Goal: Task Accomplishment & Management: Complete application form

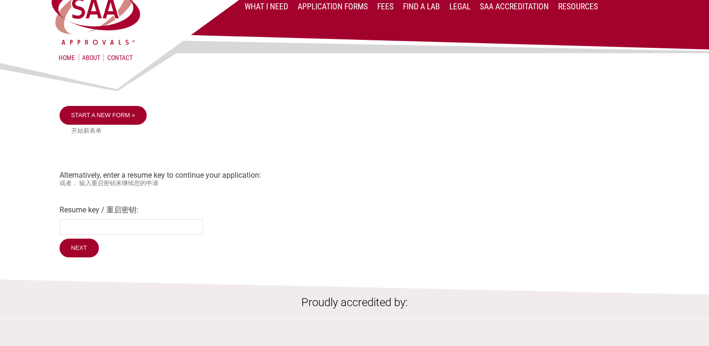
scroll to position [47, 0]
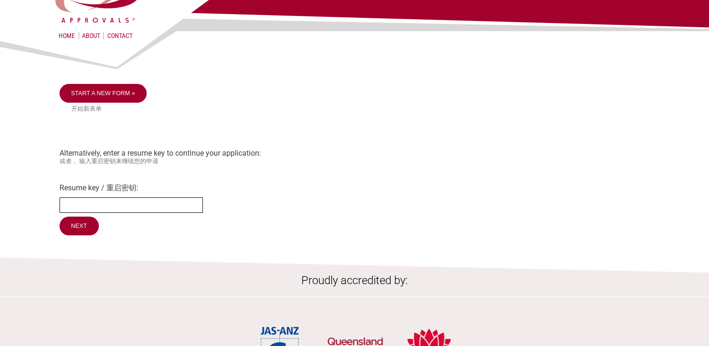
click at [105, 212] on input "Resume key / 重启密钥:" at bounding box center [131, 204] width 143 height 15
type input "mbGaRR20"
click at [77, 233] on input "Next" at bounding box center [80, 227] width 40 height 20
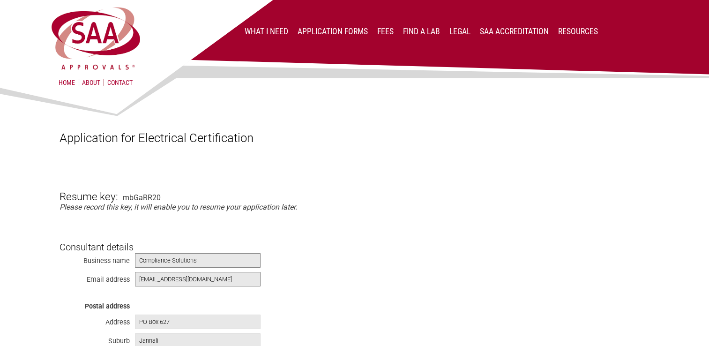
type textarea "The Umbra Pompe - Acuafluss 40 is included in an SFA Mains/Rainwater changeover…"
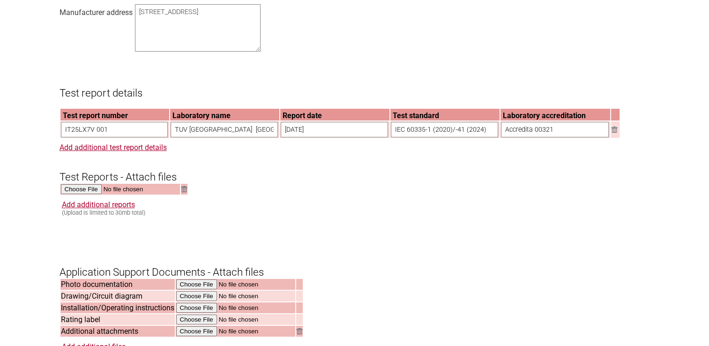
scroll to position [797, 0]
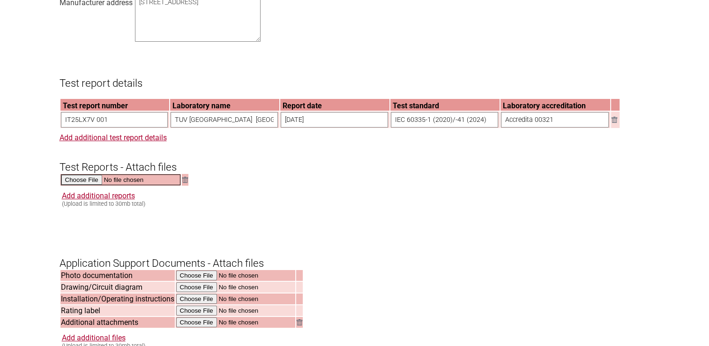
click at [88, 185] on input "file" at bounding box center [121, 179] width 120 height 11
type input "C:\fakepath\CB Report_IT25LX7V 001TRFCB_NDEV AU-NZS_Rev00_extsigned.pdf"
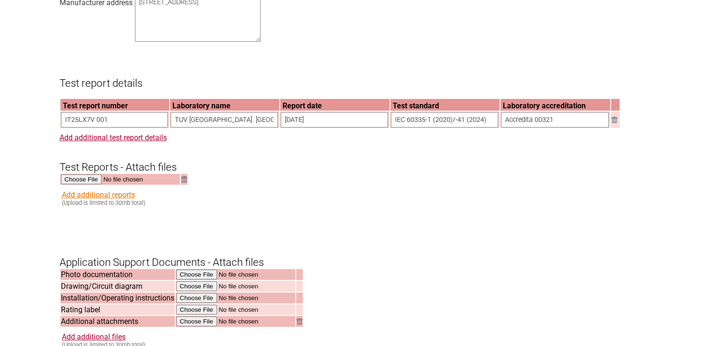
click at [100, 199] on link "Add additional reports" at bounding box center [98, 194] width 73 height 9
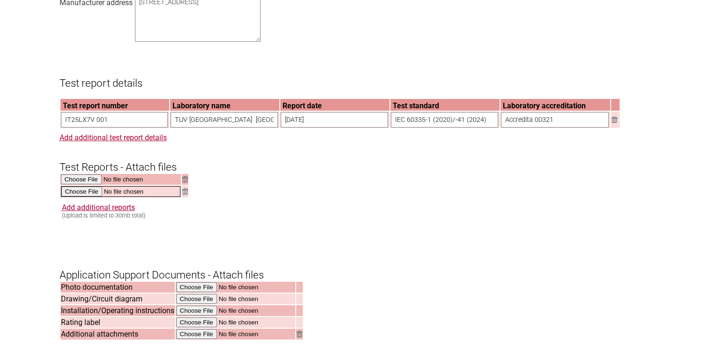
click at [92, 197] on input "file" at bounding box center [121, 191] width 120 height 11
type input "C:\fakepath\CB Cerificate.pdf"
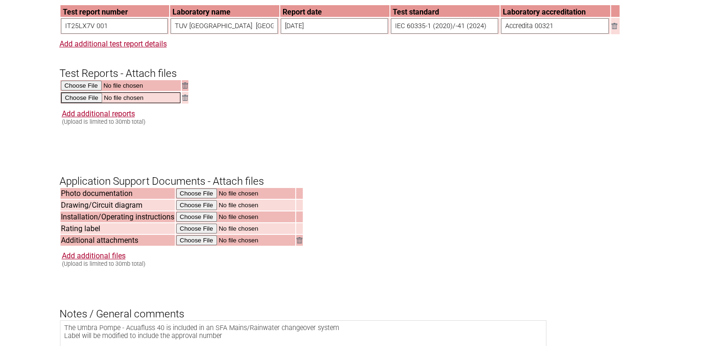
scroll to position [938, 0]
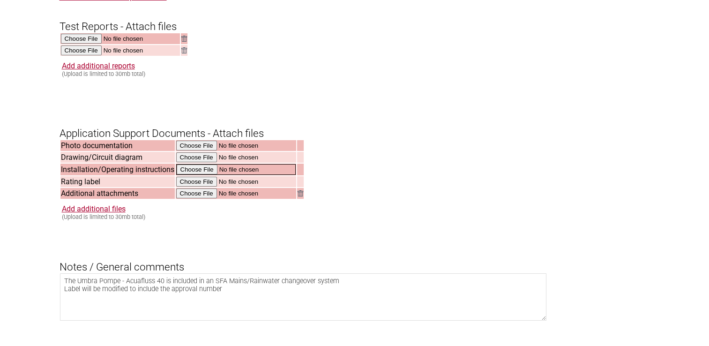
click at [197, 175] on input "file" at bounding box center [236, 169] width 120 height 11
type input "C:\fakepath\Operating Instructions.pdf"
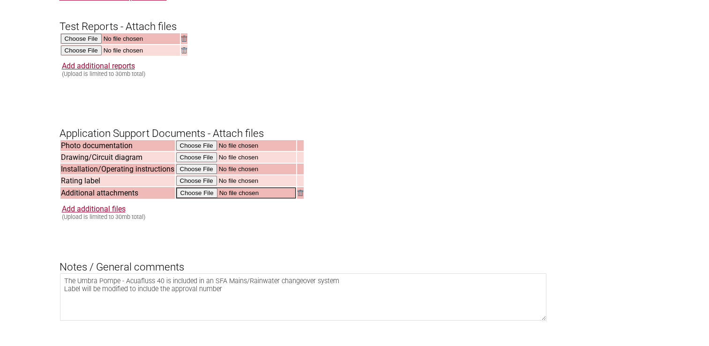
click at [194, 198] on input "file" at bounding box center [236, 193] width 120 height 11
type input "C:\fakepath\Technical Addendum Acuafluss.pdf"
click at [112, 219] on small "(Upload is limited to 30mb total)" at bounding box center [103, 215] width 83 height 7
click at [112, 212] on link "Add additional files" at bounding box center [94, 207] width 64 height 9
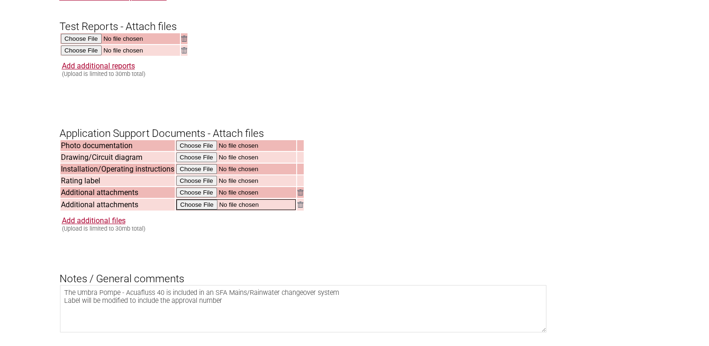
click at [199, 210] on input "file" at bounding box center [236, 204] width 120 height 11
type input "C:\fakepath\rain2home_Installation.pdf"
click at [105, 224] on link "Add additional files" at bounding box center [94, 219] width 64 height 9
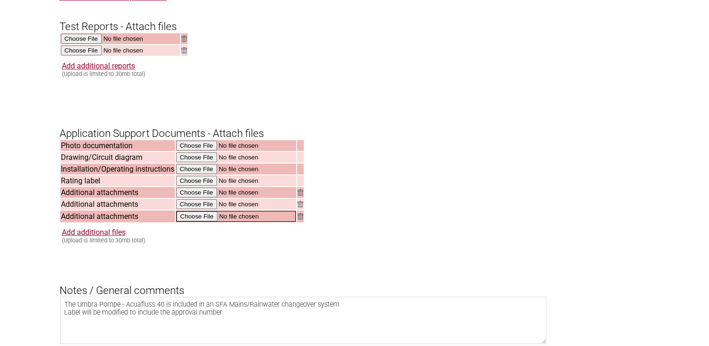
click at [196, 222] on input "file" at bounding box center [236, 216] width 120 height 11
type input "C:\fakepath\Catalogo_Acquafluss_22.pdf"
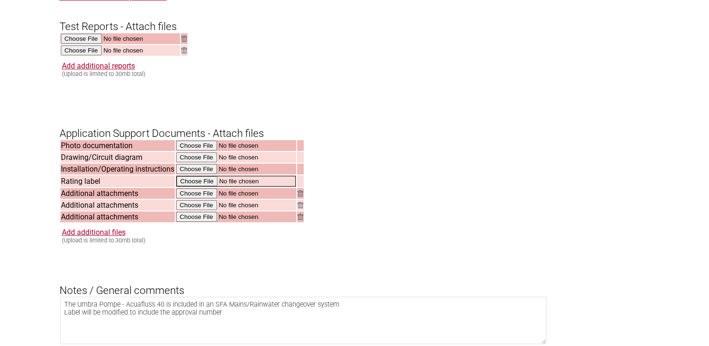
click at [203, 187] on input "file" at bounding box center [236, 181] width 120 height 11
type input "C:\fakepath\STICKER SANIWELL 5-45 IPC A AUSTRALIE 2025 IMPRESSION.pdf"
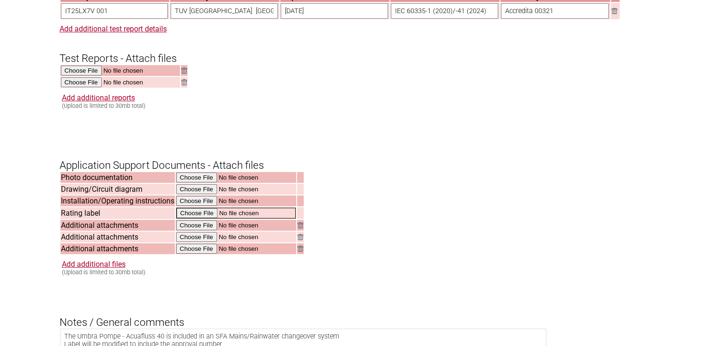
scroll to position [891, 0]
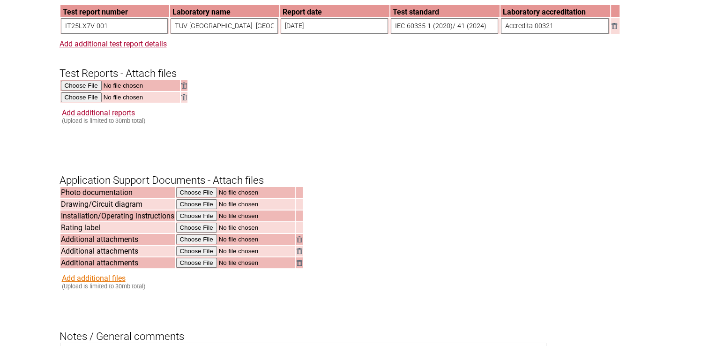
click at [113, 283] on link "Add additional files" at bounding box center [94, 278] width 64 height 9
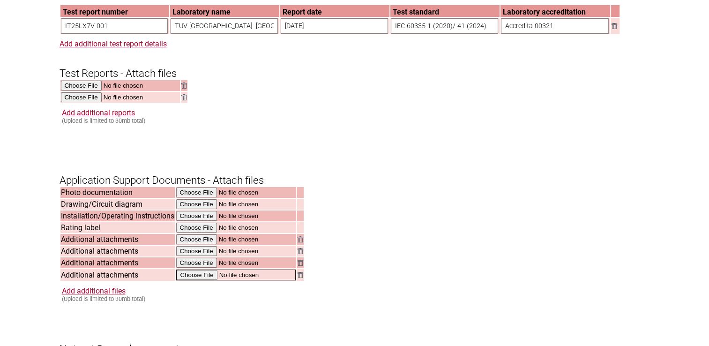
click at [193, 280] on input "file" at bounding box center [236, 275] width 120 height 11
type input "C:\fakepath\SFA letterhead Authorisation GWS SAA.pdf"
click at [98, 294] on link "Add additional files" at bounding box center [94, 289] width 64 height 9
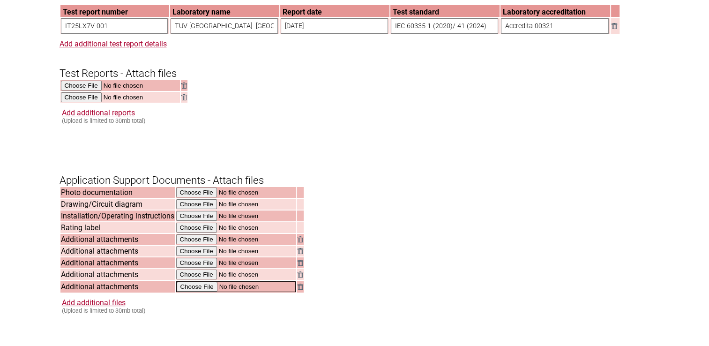
click at [204, 292] on input "file" at bounding box center [236, 286] width 120 height 11
type input "C:\fakepath\S-0110-Terms-Conditions-Obligations-Ver-6 SAA GWS Signed.pdf"
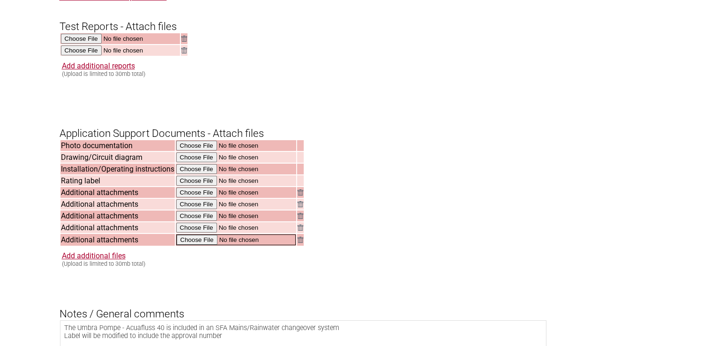
scroll to position [984, 0]
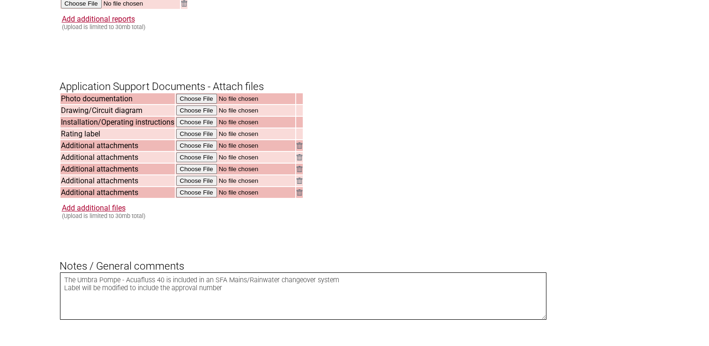
click at [224, 297] on textarea "The Umbra Pompe - Acuafluss 40 is included in an SFA Mains/Rainwater changeover…" at bounding box center [303, 295] width 487 height 47
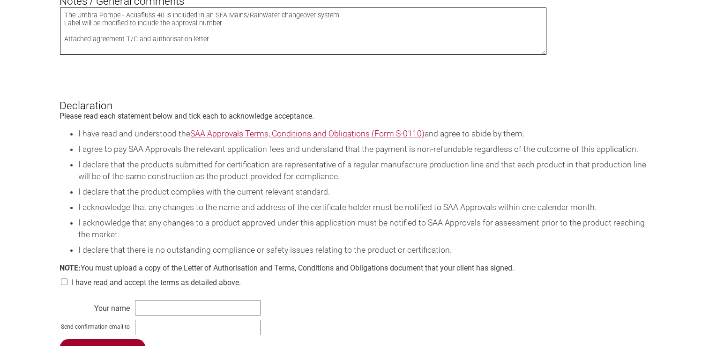
scroll to position [1266, 0]
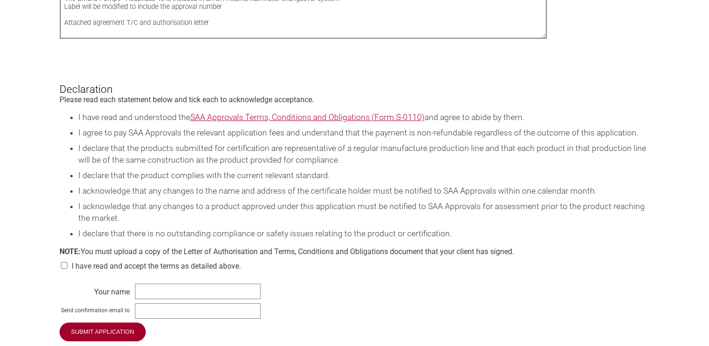
type textarea "The Umbra Pompe - Acuafluss 40 is included in an SFA Mains/Rainwater changeover…"
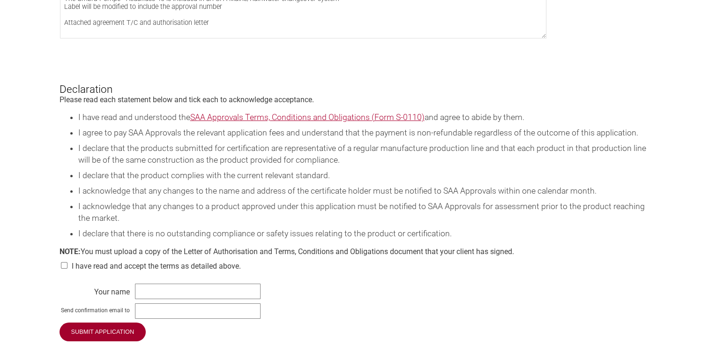
click at [64, 269] on input "checkbox" at bounding box center [64, 265] width 9 height 7
checkbox input "true"
click at [161, 299] on input "text" at bounding box center [198, 291] width 126 height 15
type input "[PERSON_NAME]"
click at [148, 319] on input "text" at bounding box center [198, 310] width 126 height 15
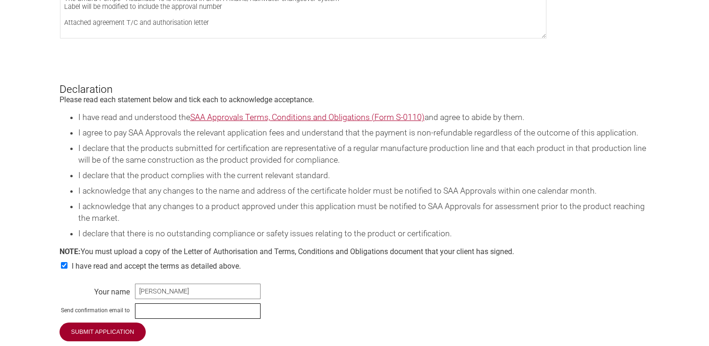
type input "[EMAIL_ADDRESS][DOMAIN_NAME]"
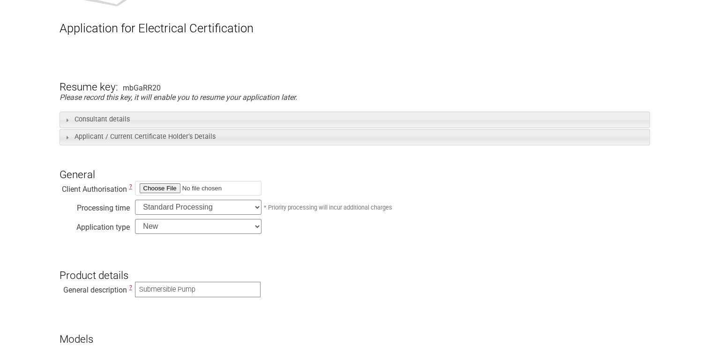
scroll to position [94, 0]
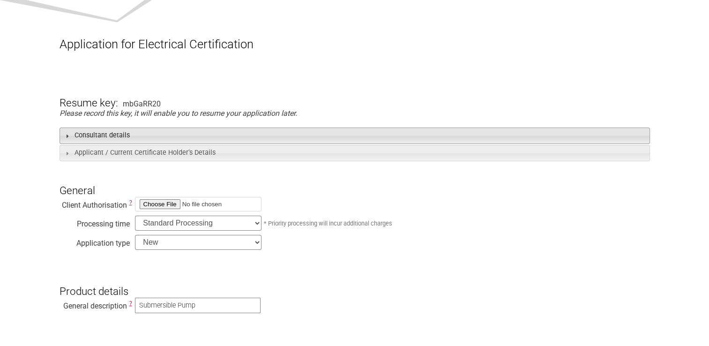
click at [68, 136] on span at bounding box center [67, 136] width 8 height 8
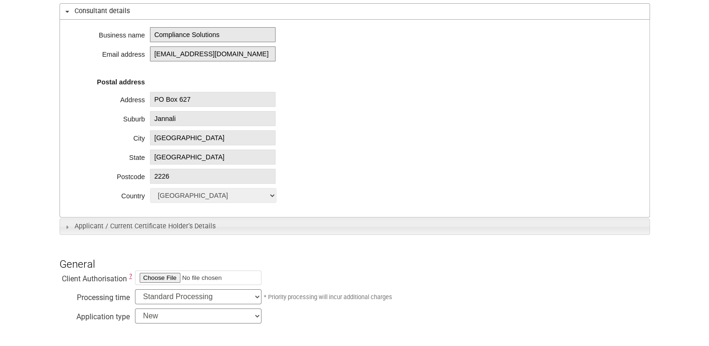
scroll to position [234, 0]
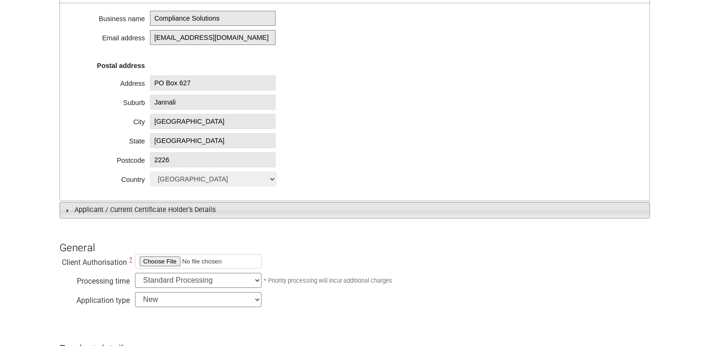
click at [67, 212] on span at bounding box center [67, 211] width 8 height 8
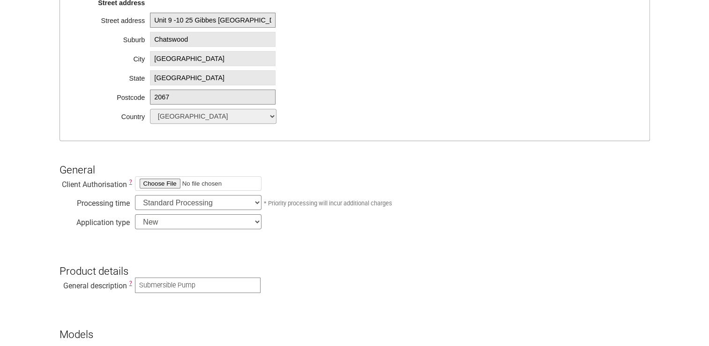
scroll to position [609, 0]
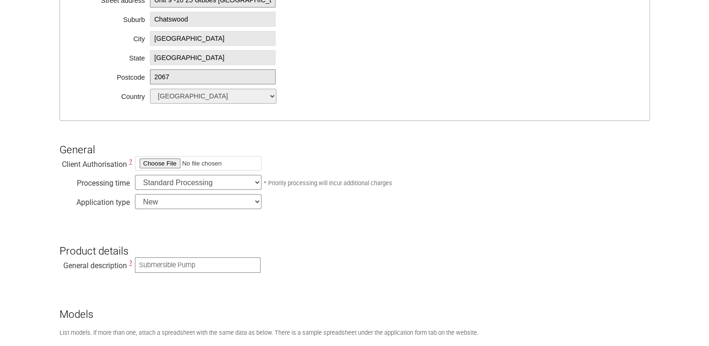
click at [167, 167] on input "file" at bounding box center [198, 163] width 127 height 15
type input "C:\fakepath\SFA letterhead Authorisation GWS SAA.pdf"
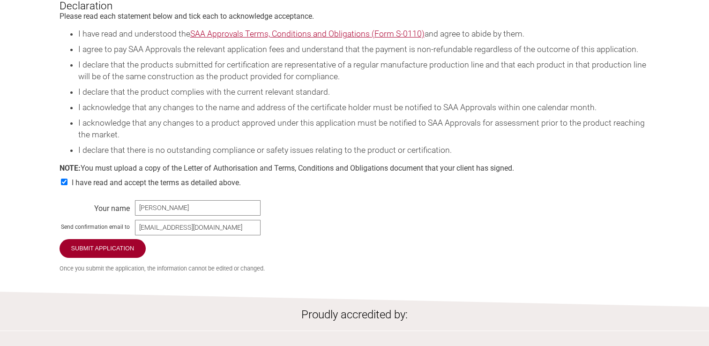
scroll to position [1828, 0]
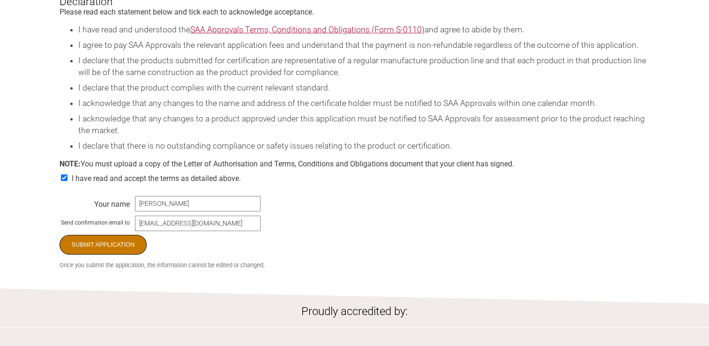
click at [92, 255] on input "Submit Application" at bounding box center [104, 245] width 88 height 20
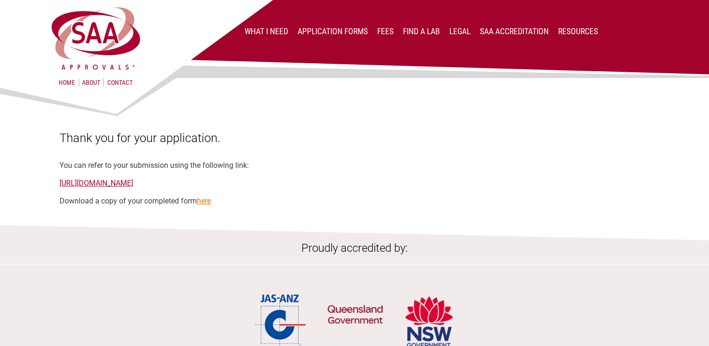
click at [210, 203] on link "here" at bounding box center [204, 200] width 14 height 9
click at [133, 185] on link "https://applications.saaapprovals.com.au/application/?ro&key=mbGaRR20" at bounding box center [97, 183] width 74 height 9
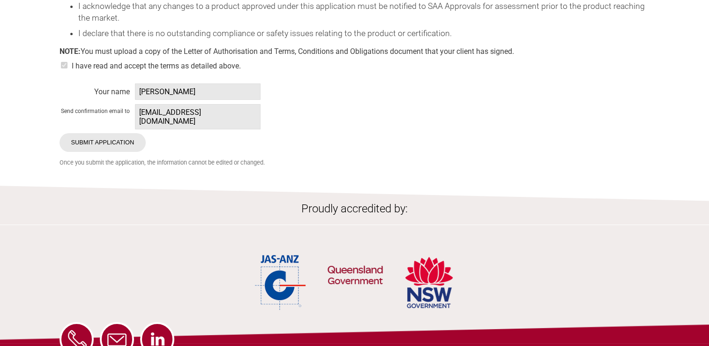
scroll to position [2069, 0]
